Goal: Task Accomplishment & Management: Manage account settings

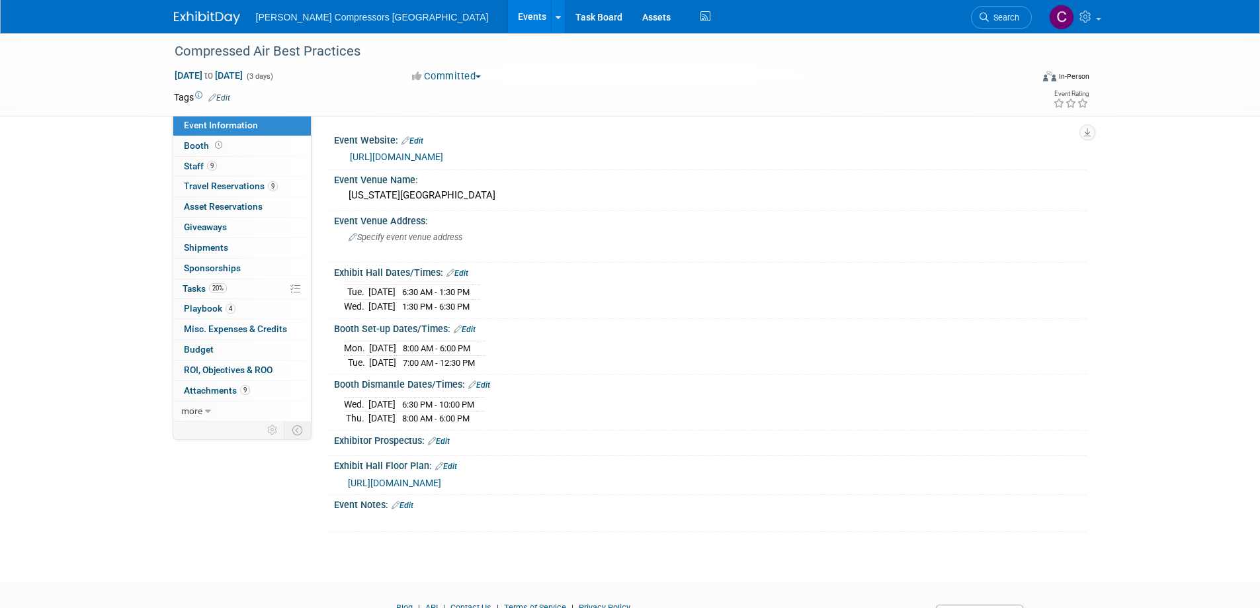
click at [433, 292] on span "6:30 AM - 1:30 PM" at bounding box center [435, 292] width 67 height 10
click at [433, 289] on span "6:30 AM - 1:30 PM" at bounding box center [435, 292] width 67 height 10
click at [458, 272] on link "Edit" at bounding box center [457, 273] width 22 height 9
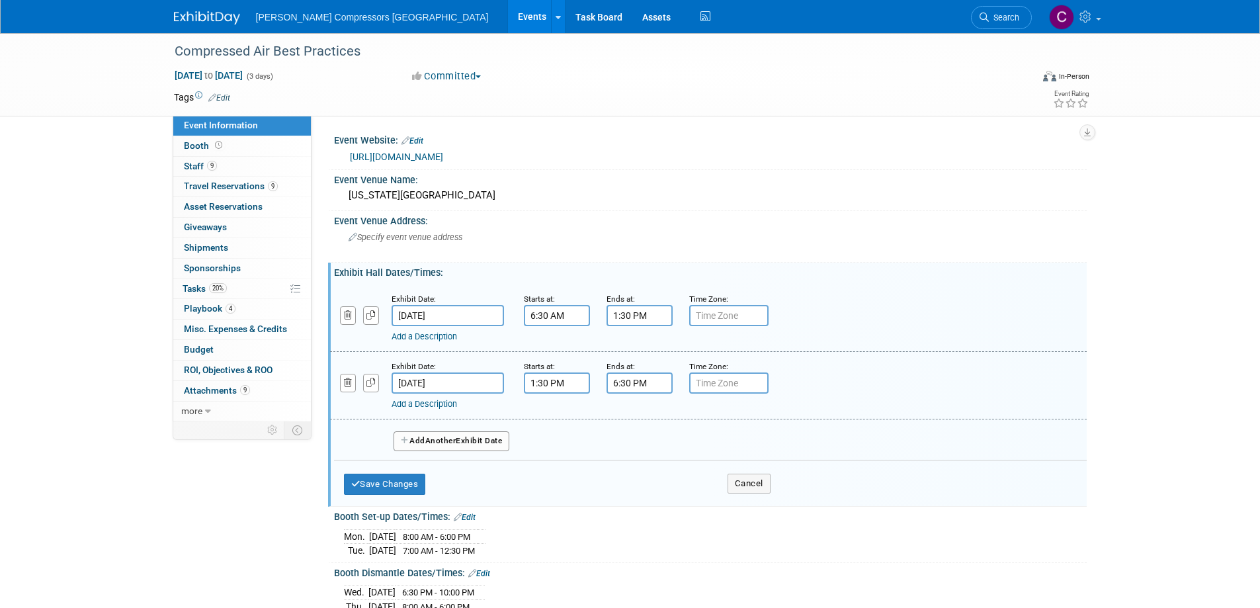
click at [514, 317] on div "Exhibit Date: [DATE] Starts at: 6:30 AM Ends at: 1:30 PM Time Zone: Apply to al…" at bounding box center [708, 317] width 757 height 67
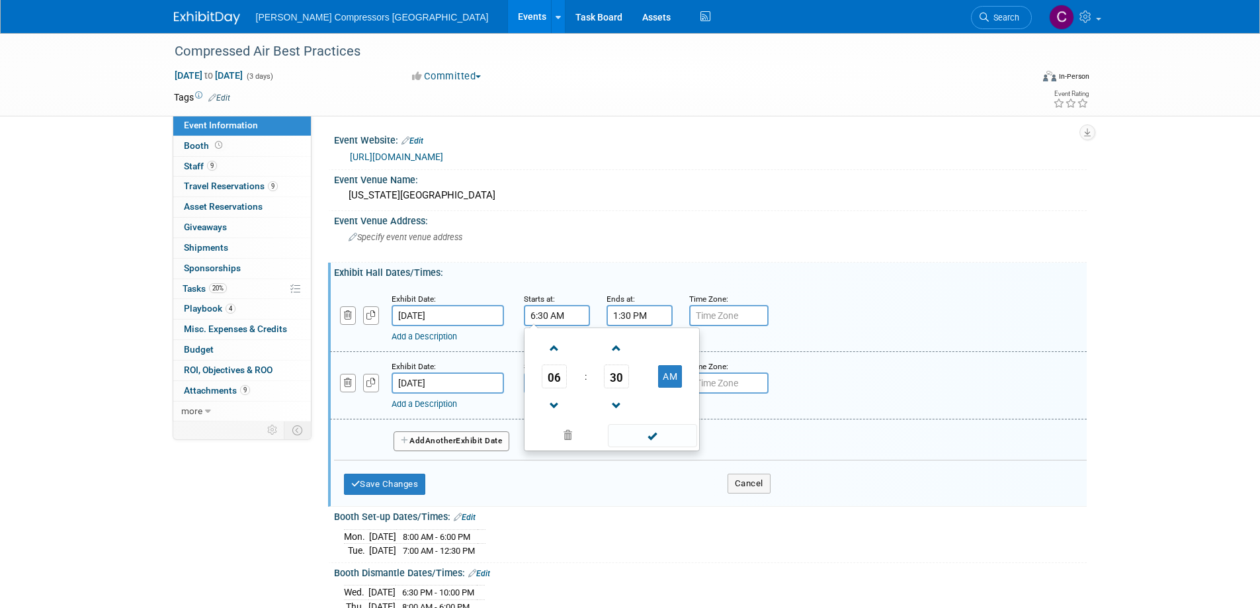
click at [546, 314] on input "6:30 AM" at bounding box center [557, 315] width 66 height 21
click at [551, 350] on span at bounding box center [554, 348] width 23 height 23
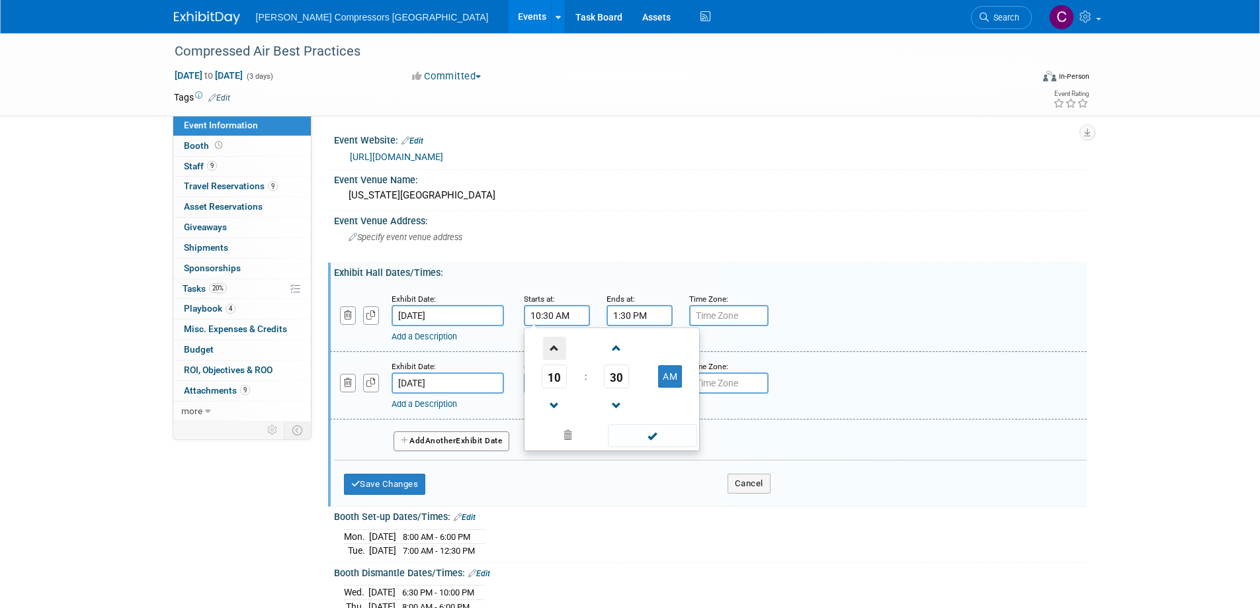
click at [551, 350] on span at bounding box center [554, 348] width 23 height 23
click at [611, 401] on span at bounding box center [616, 405] width 23 height 23
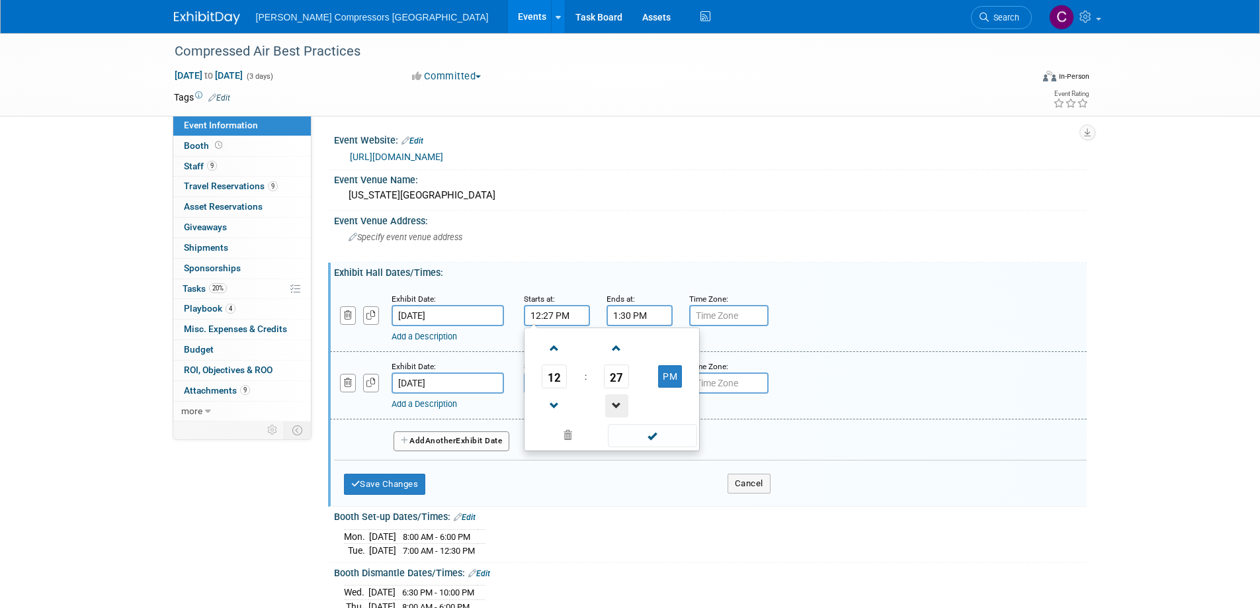
click at [611, 401] on span at bounding box center [616, 405] width 23 height 23
click at [610, 401] on span at bounding box center [616, 405] width 23 height 23
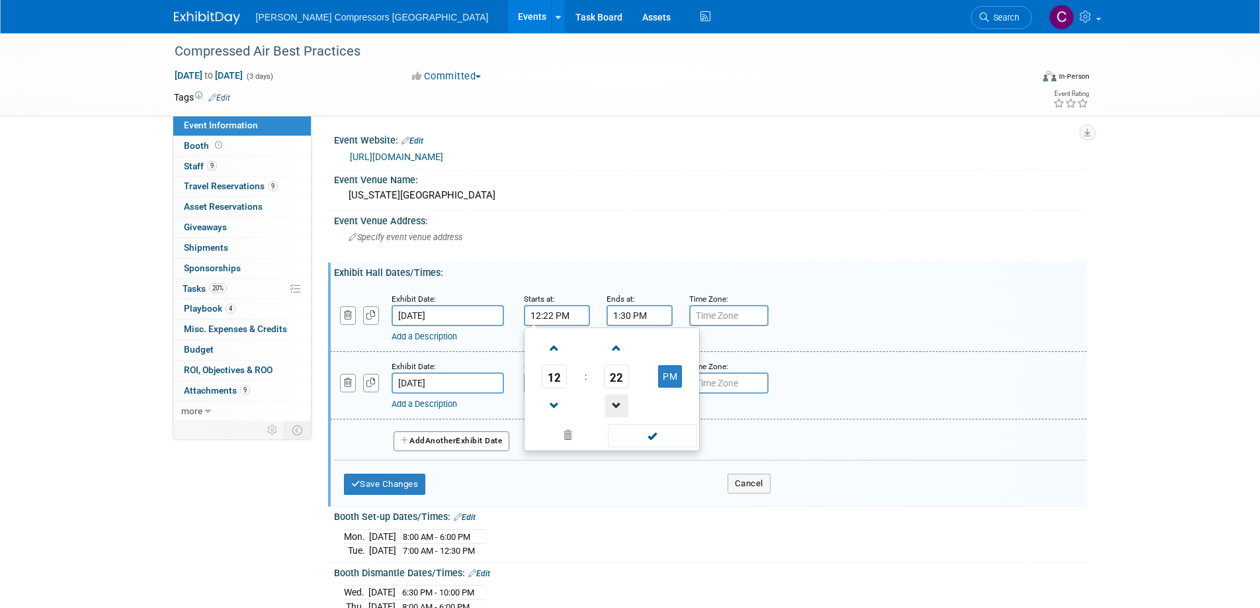
click at [610, 401] on span at bounding box center [616, 405] width 23 height 23
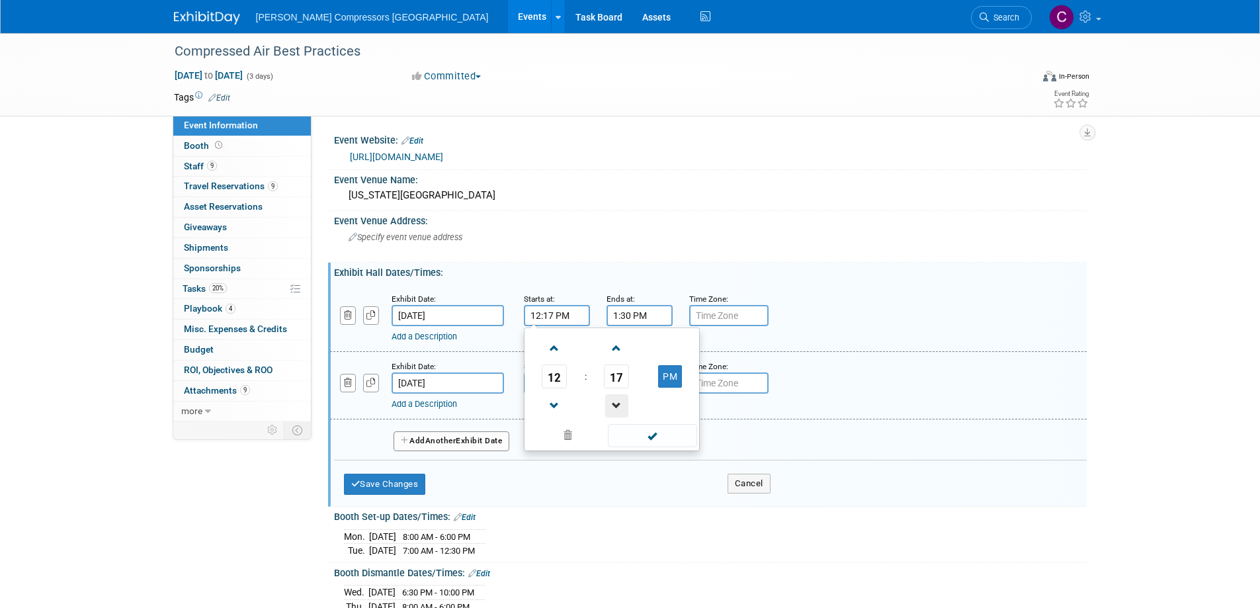
click at [610, 401] on span at bounding box center [616, 405] width 23 height 23
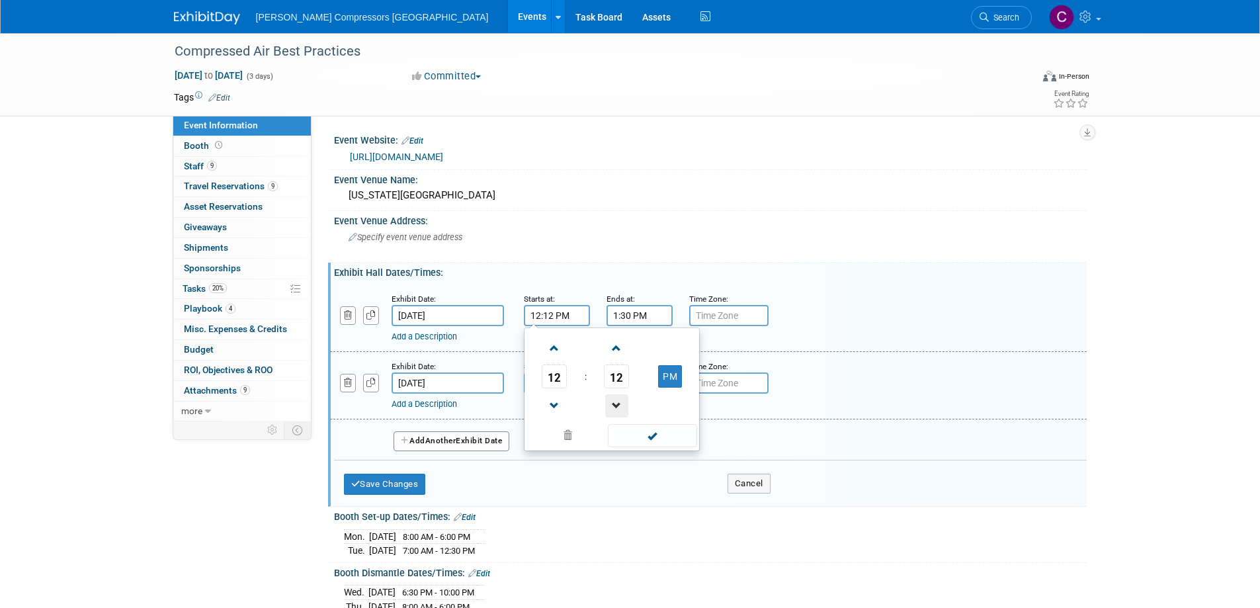
click at [607, 401] on span at bounding box center [616, 405] width 23 height 23
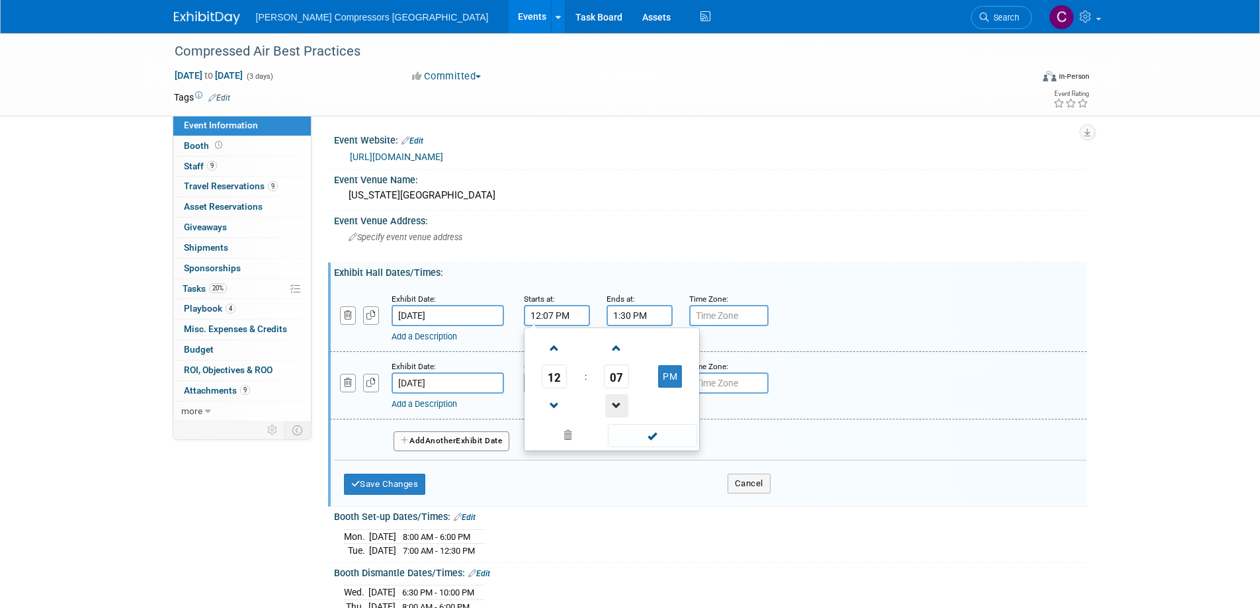
click at [607, 401] on span at bounding box center [616, 405] width 23 height 23
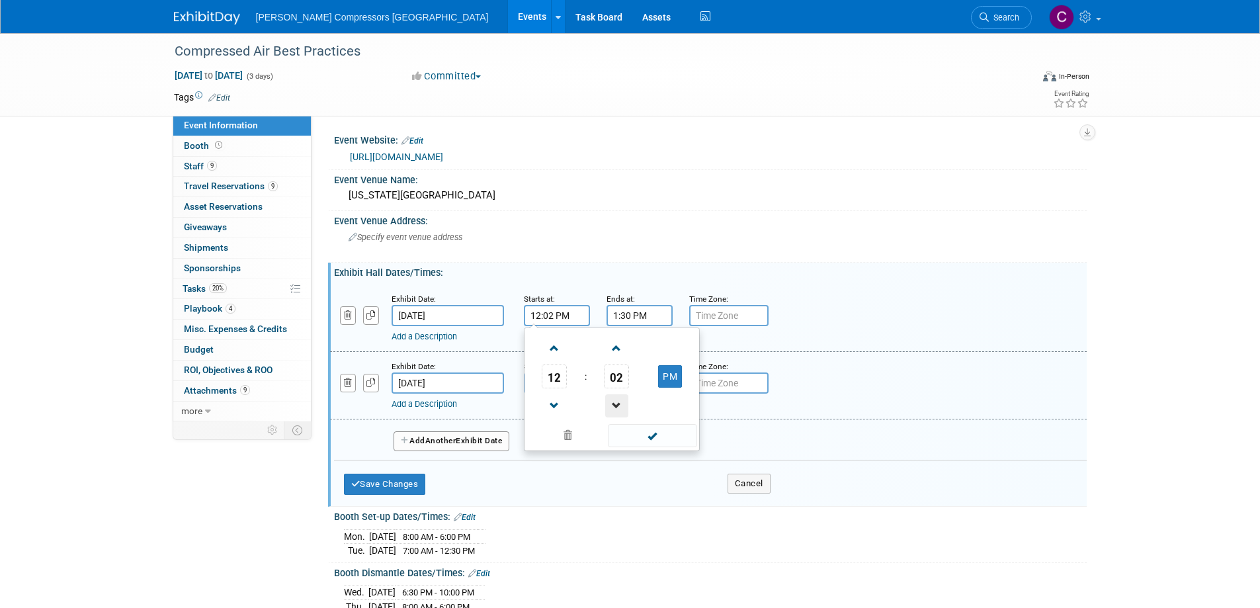
click at [608, 403] on span at bounding box center [616, 405] width 23 height 23
type input "12:00 PM"
click at [655, 442] on span at bounding box center [652, 435] width 89 height 23
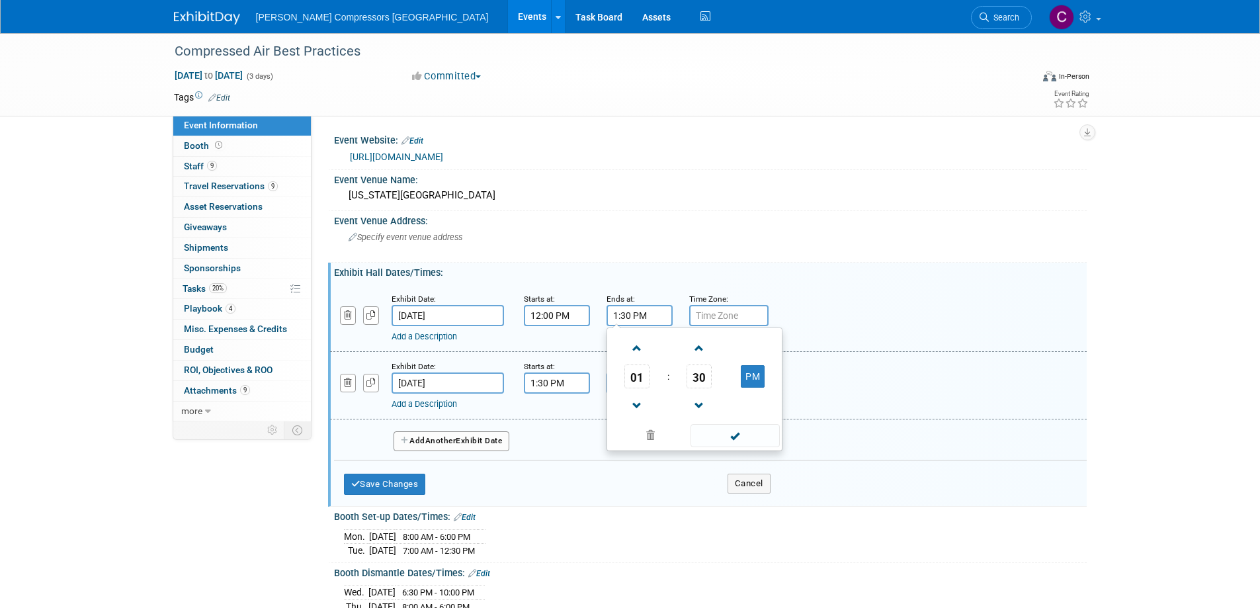
click at [626, 312] on input "1:30 PM" at bounding box center [640, 315] width 66 height 21
click at [637, 346] on span at bounding box center [637, 348] width 23 height 23
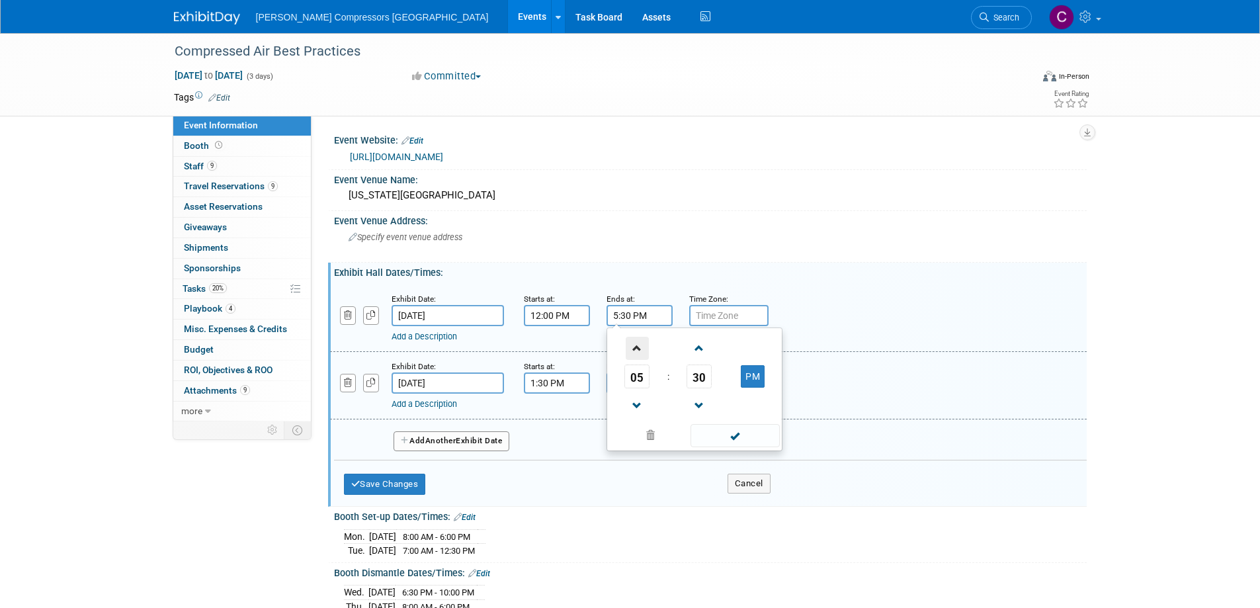
click at [634, 352] on span at bounding box center [637, 348] width 23 height 23
click at [699, 376] on span "30" at bounding box center [699, 376] width 25 height 24
click at [628, 345] on td "00" at bounding box center [631, 349] width 42 height 36
click at [755, 376] on button "PM" at bounding box center [753, 376] width 24 height 22
click at [750, 384] on button "AM" at bounding box center [753, 376] width 24 height 22
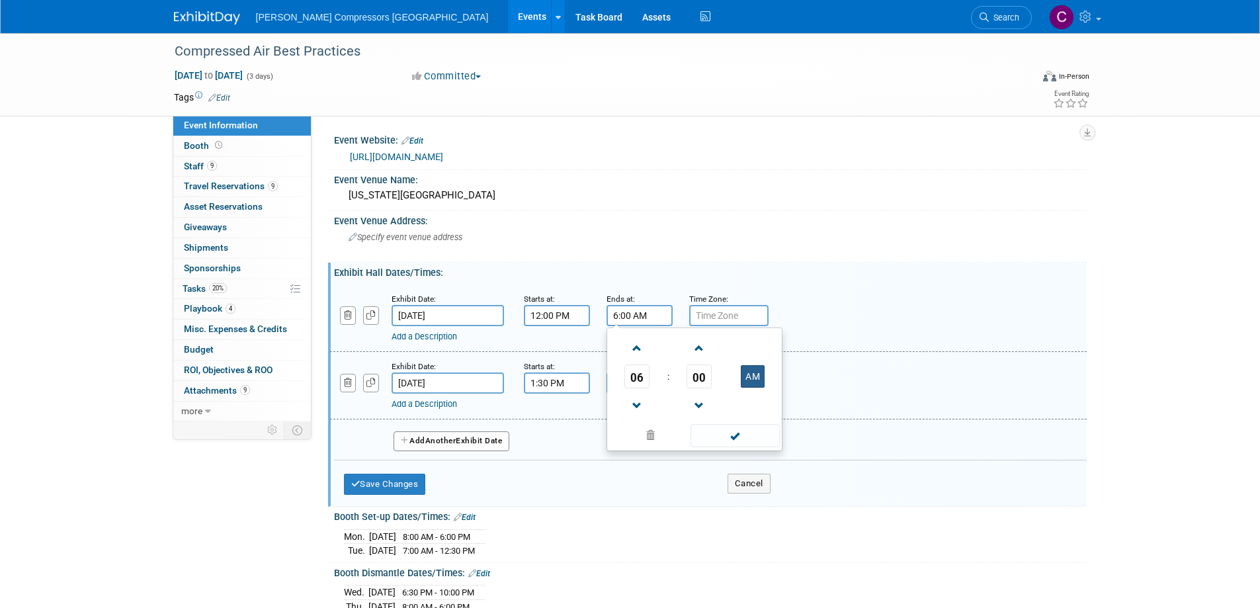
type input "6:00 PM"
click at [735, 440] on span at bounding box center [734, 435] width 89 height 23
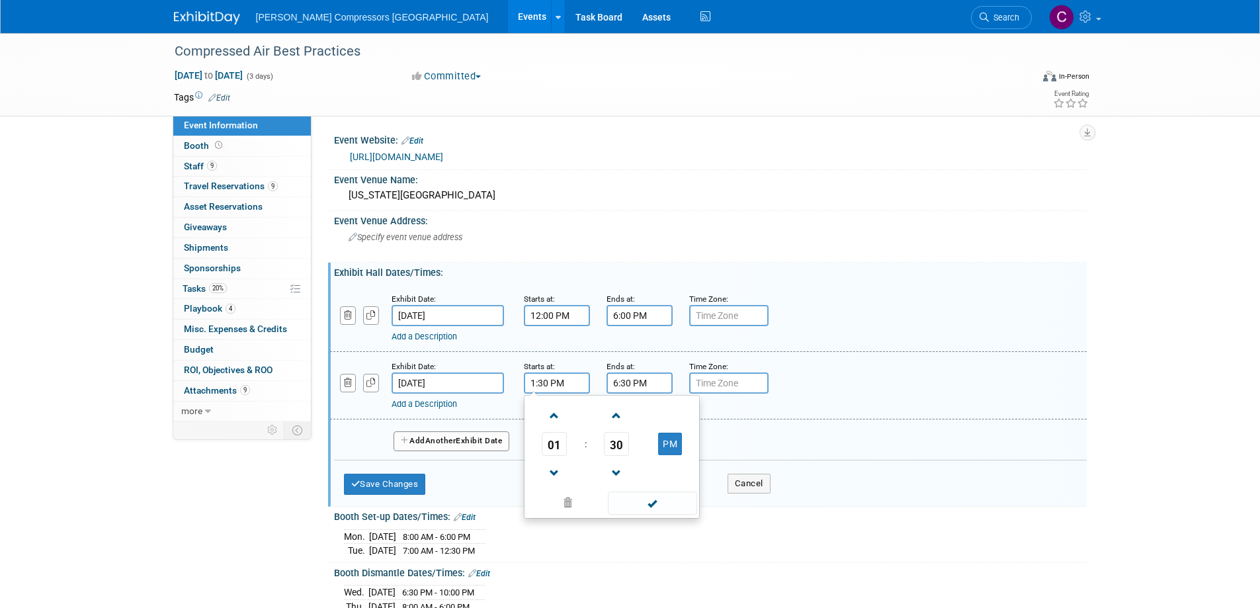
click at [530, 386] on input "1:30 PM" at bounding box center [557, 382] width 66 height 21
click at [550, 435] on span "01" at bounding box center [554, 444] width 25 height 24
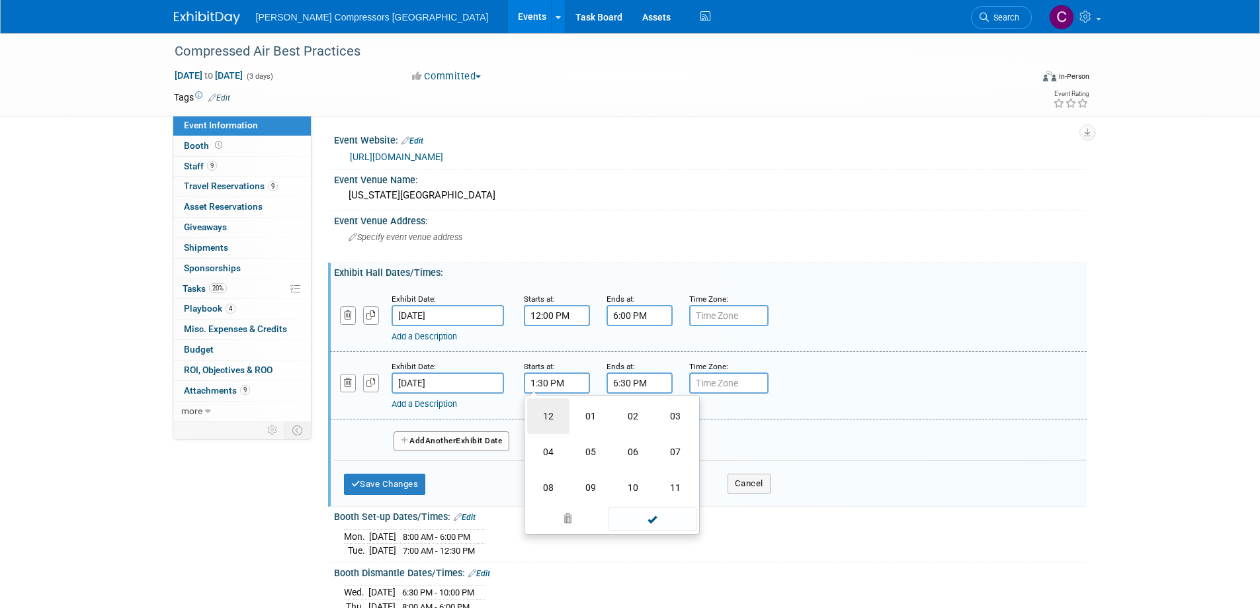
click at [548, 412] on td "12" at bounding box center [548, 416] width 42 height 36
click at [545, 382] on input "12:30 PM" at bounding box center [557, 382] width 66 height 21
click at [618, 435] on span "30" at bounding box center [616, 444] width 25 height 24
click at [546, 411] on td "00" at bounding box center [548, 416] width 42 height 36
type input "12:00 PM"
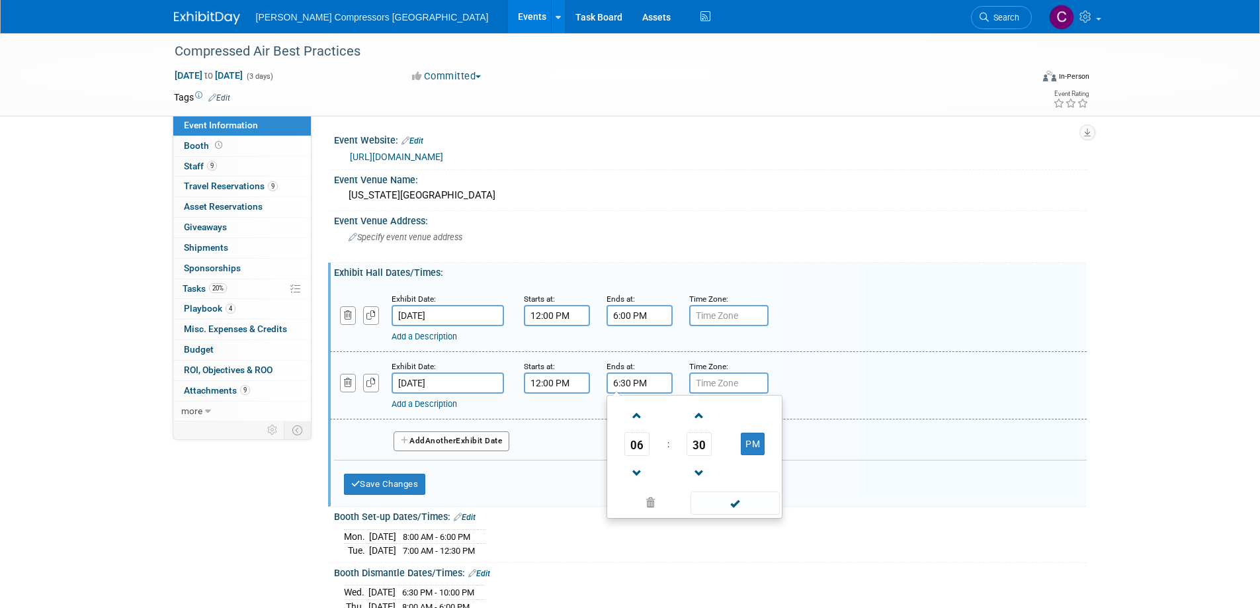
click at [624, 380] on input "6:30 PM" at bounding box center [640, 382] width 66 height 21
click at [698, 439] on span "30" at bounding box center [699, 444] width 25 height 24
click at [635, 417] on td "00" at bounding box center [631, 416] width 42 height 36
type input "6:00 PM"
drag, startPoint x: 811, startPoint y: 376, endPoint x: 776, endPoint y: 418, distance: 55.0
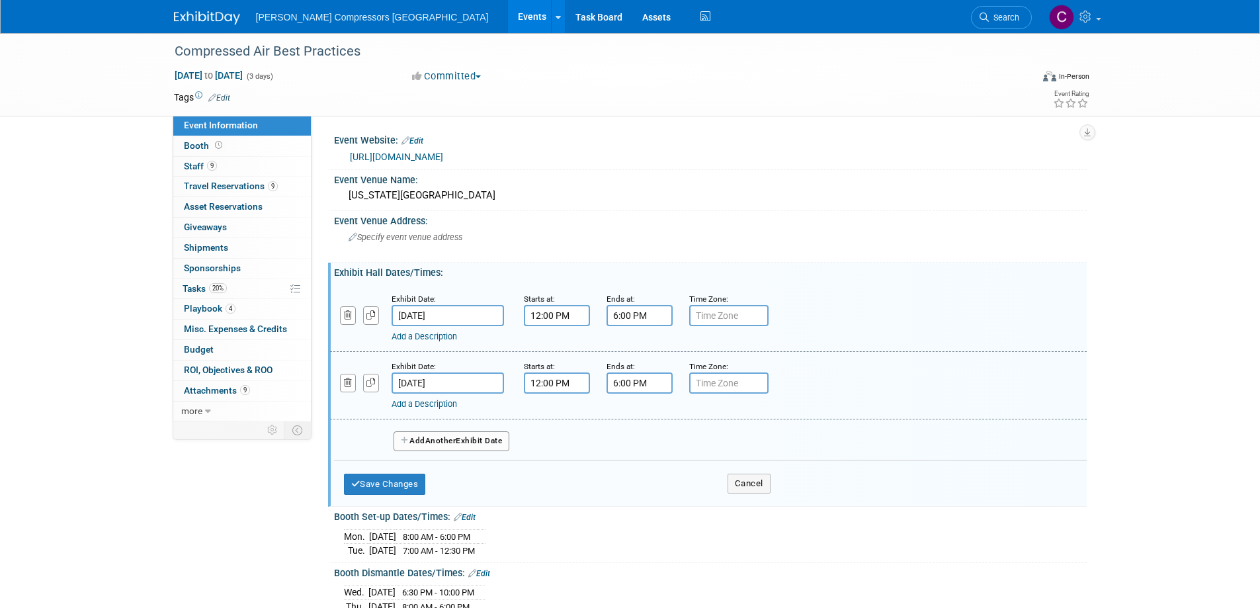
click at [808, 381] on div "Add a Description Description:" at bounding box center [708, 384] width 776 height 51
click at [392, 483] on button "Save Changes" at bounding box center [385, 484] width 82 height 21
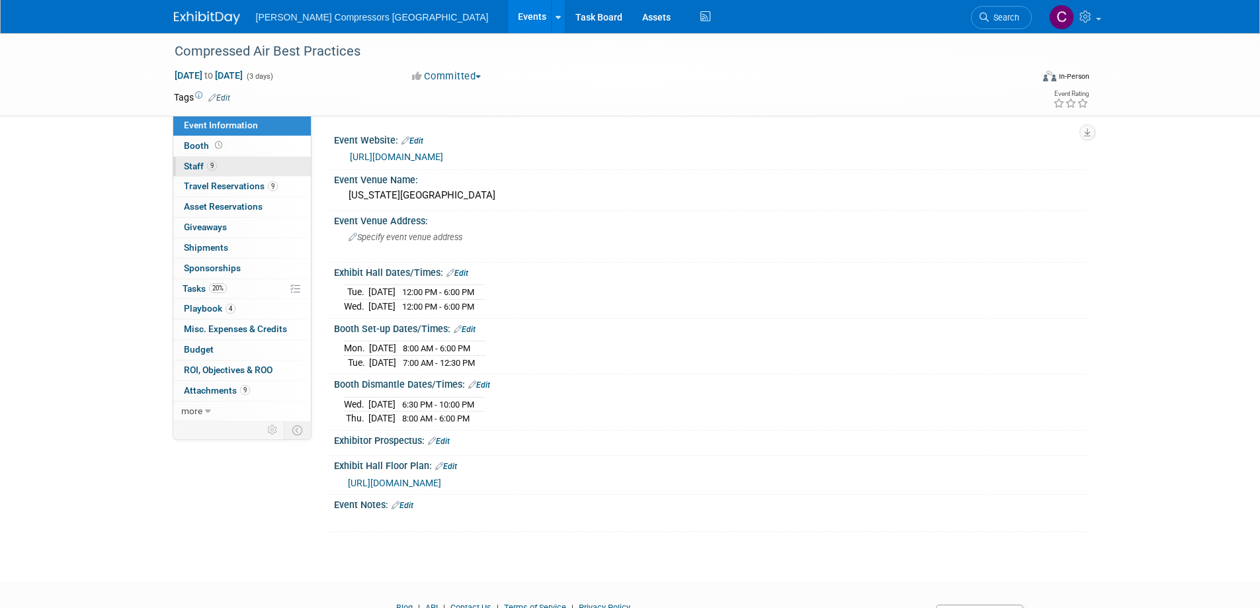
click at [187, 168] on span "Staff 9" at bounding box center [200, 166] width 33 height 11
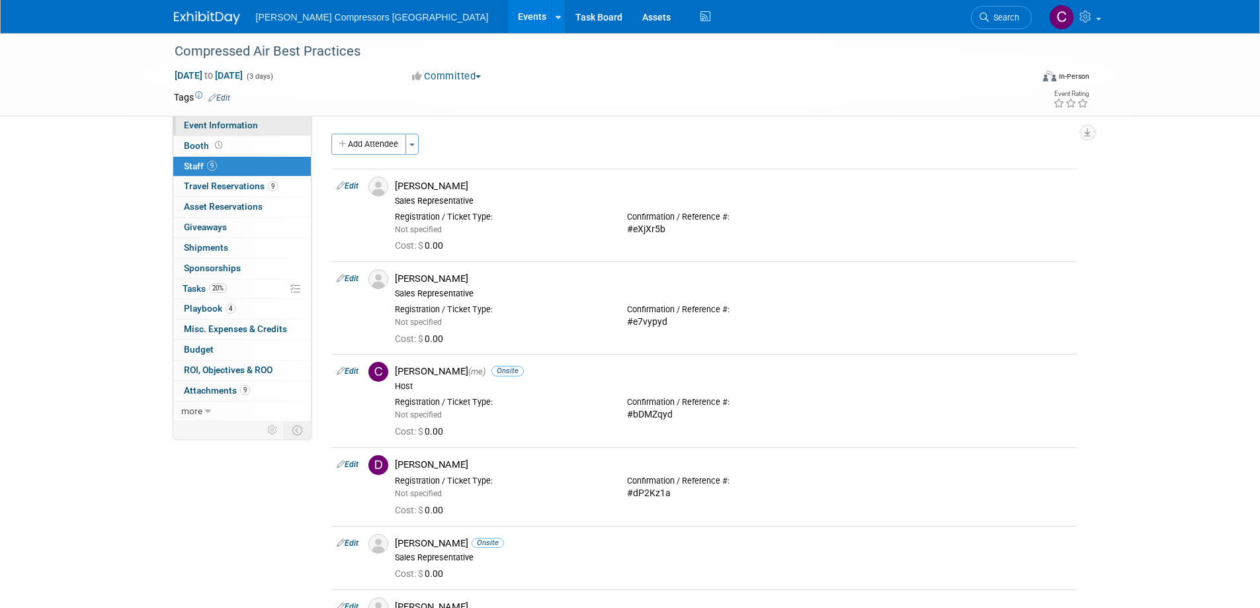
click at [203, 126] on span "Event Information" at bounding box center [221, 125] width 74 height 11
